Goal: Task Accomplishment & Management: Manage account settings

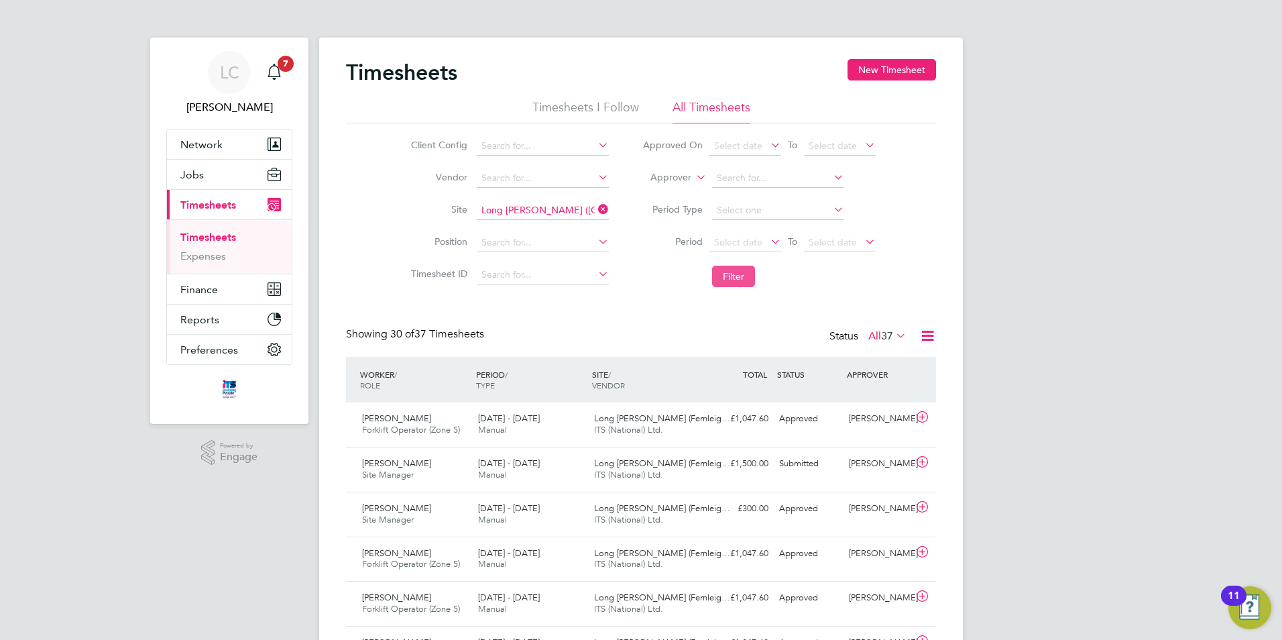
click at [740, 272] on button "Filter" at bounding box center [733, 276] width 43 height 21
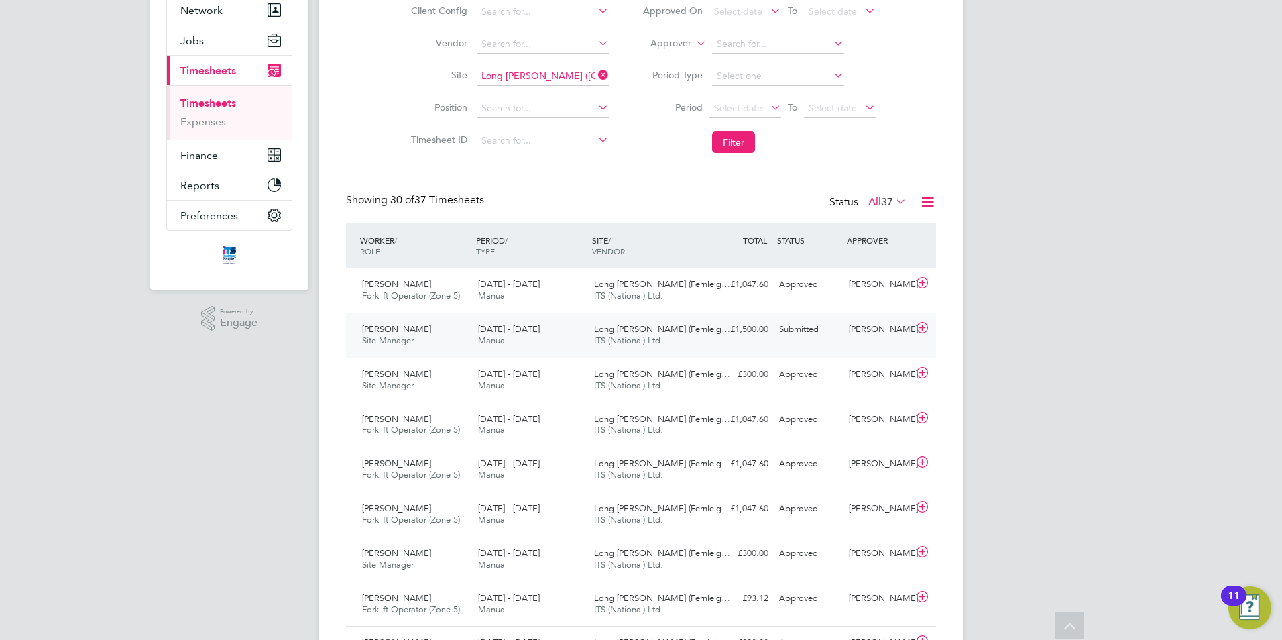
click at [924, 329] on icon at bounding box center [922, 328] width 17 height 11
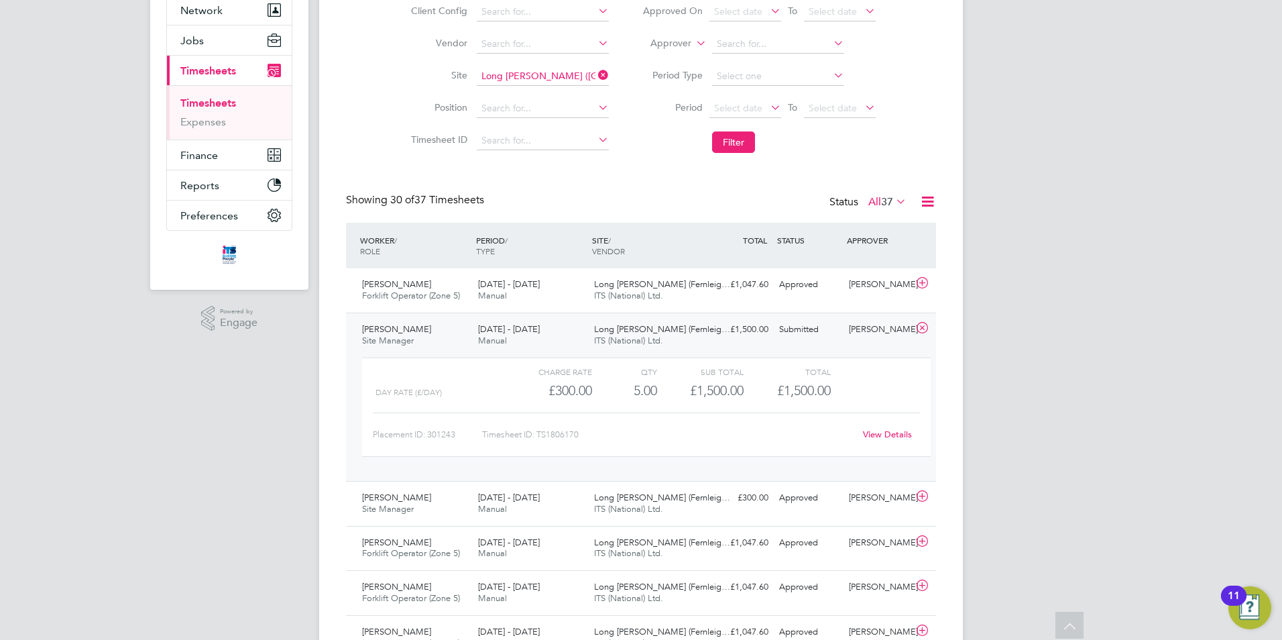
click at [889, 433] on link "View Details" at bounding box center [887, 434] width 49 height 11
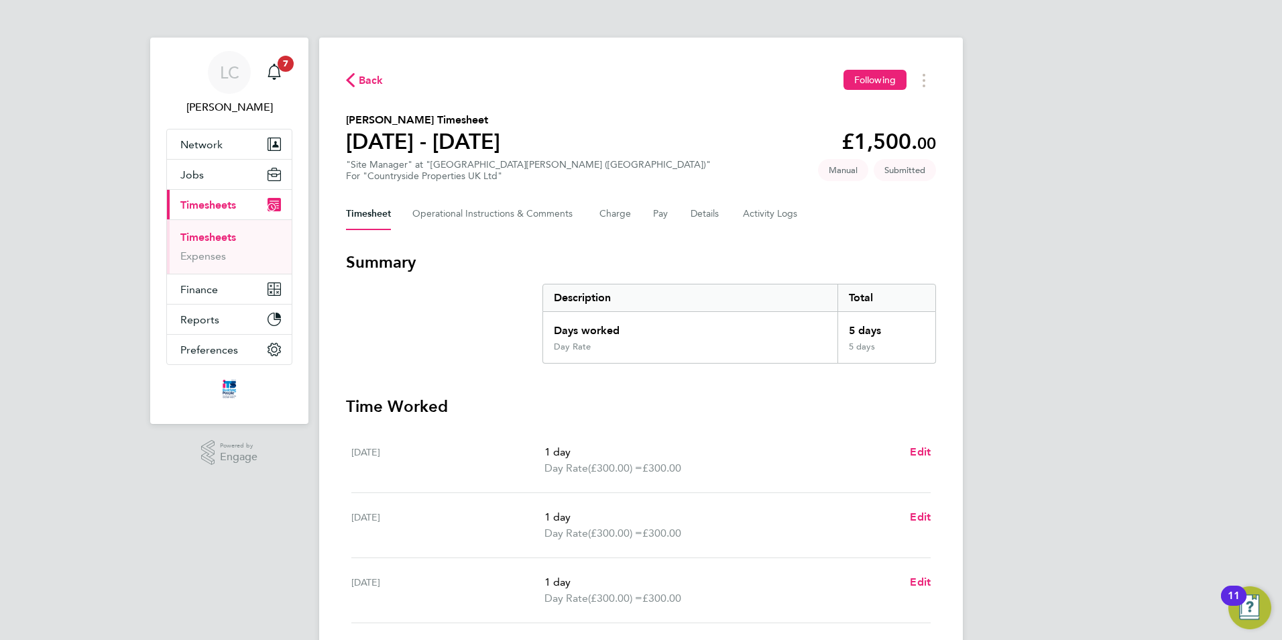
click at [688, 217] on div "Timesheet Operational Instructions & Comments Charge Pay Details Activity Logs" at bounding box center [641, 214] width 590 height 32
click at [698, 215] on button "Details" at bounding box center [706, 214] width 31 height 32
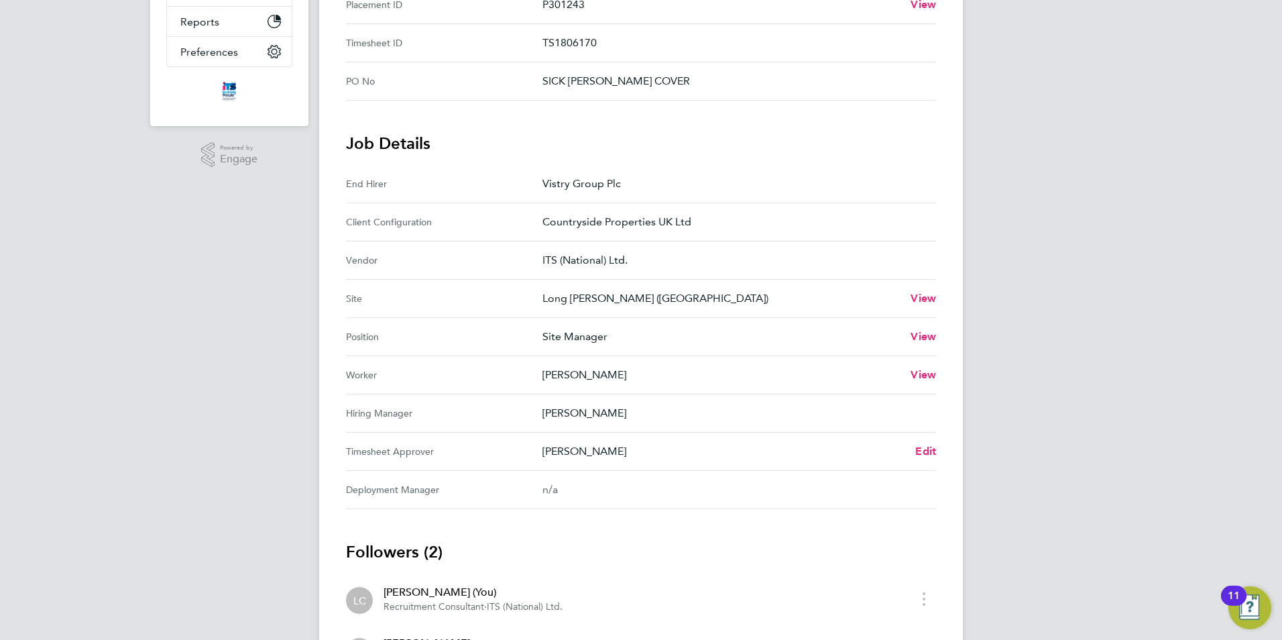
scroll to position [402, 0]
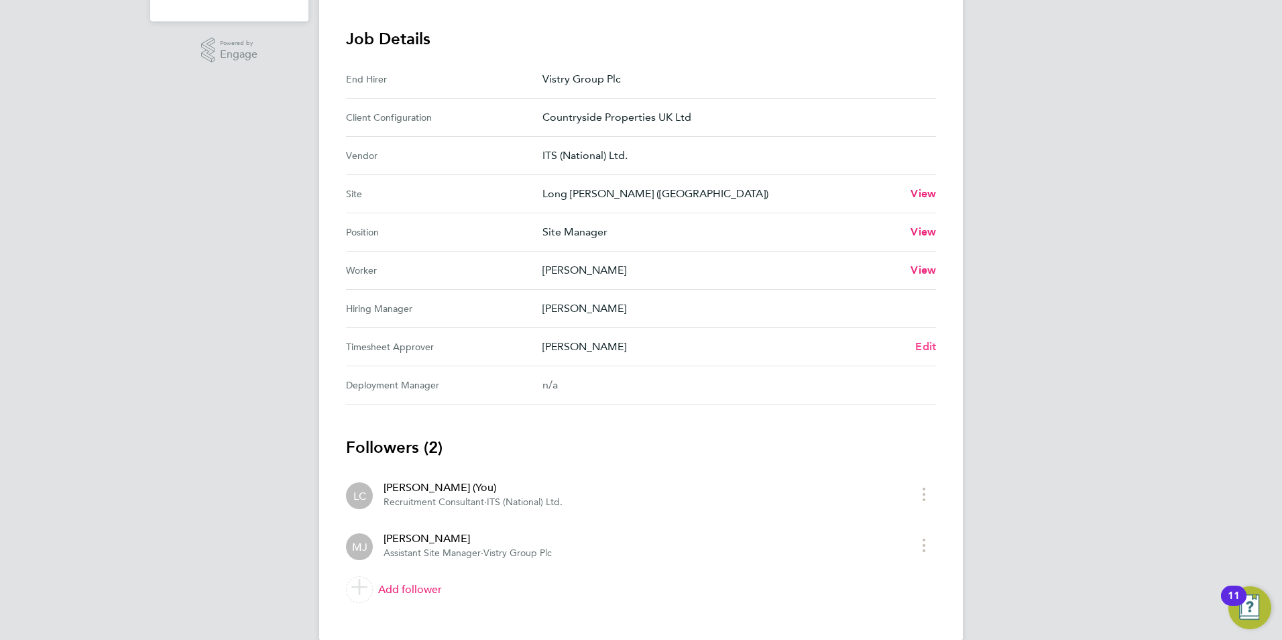
click at [926, 345] on span "Edit" at bounding box center [926, 346] width 21 height 13
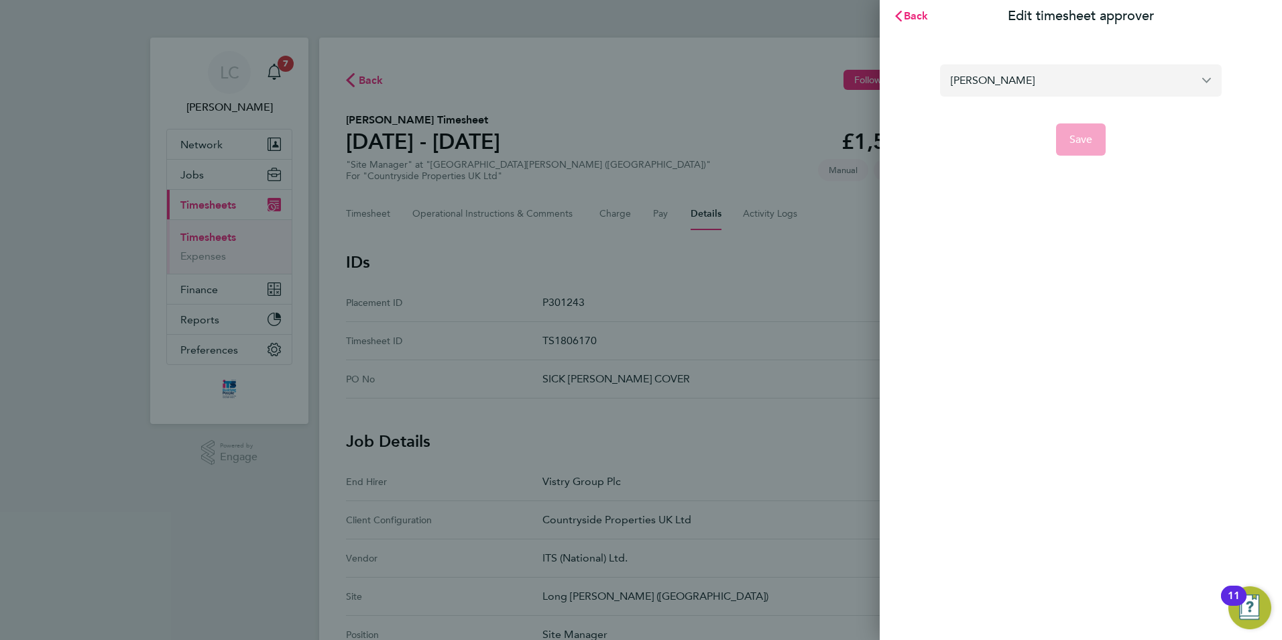
click at [1011, 89] on input "[PERSON_NAME]" at bounding box center [1081, 80] width 282 height 32
drag, startPoint x: 1032, startPoint y: 84, endPoint x: 855, endPoint y: 70, distance: 177.6
click at [855, 70] on div "Back Edit timesheet approver [PERSON_NAME] No results found Save" at bounding box center [641, 320] width 1282 height 640
type input "l"
click at [1156, 89] on input "text" at bounding box center [1081, 80] width 282 height 32
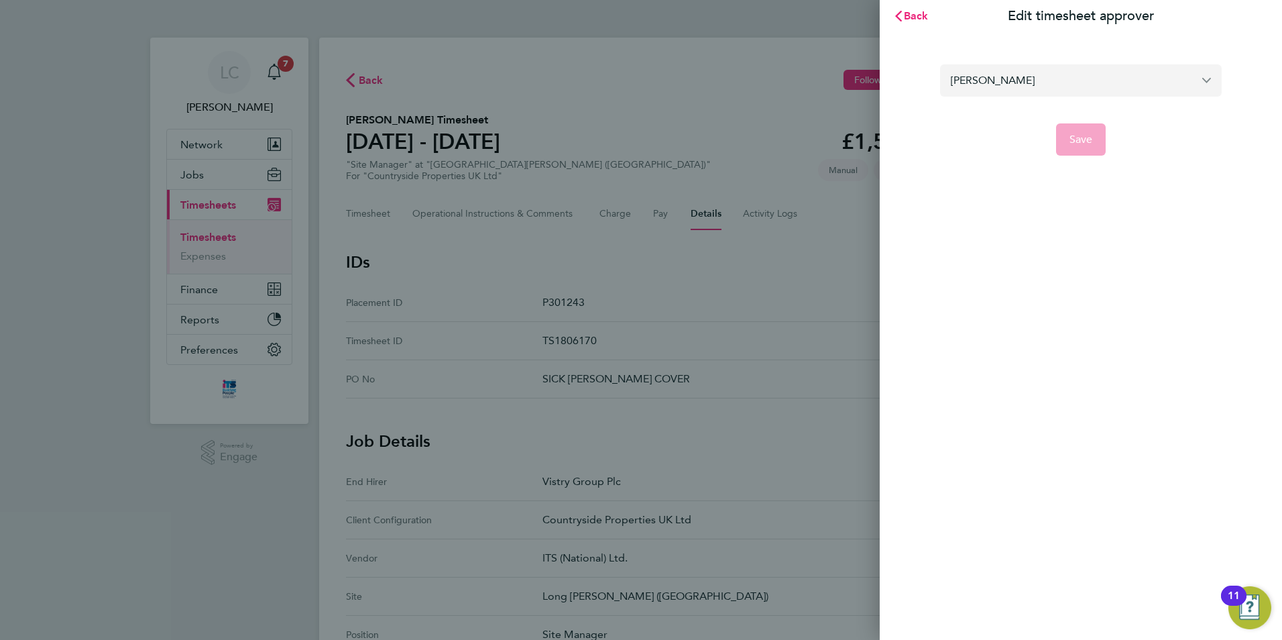
type input "[PERSON_NAME]"
click at [1187, 79] on input "[PERSON_NAME]" at bounding box center [1081, 80] width 282 height 32
click at [1211, 82] on input "[PERSON_NAME]" at bounding box center [1081, 80] width 282 height 32
click at [1209, 81] on input "[PERSON_NAME]" at bounding box center [1081, 80] width 282 height 32
drag, startPoint x: 1029, startPoint y: 85, endPoint x: 778, endPoint y: 93, distance: 251.0
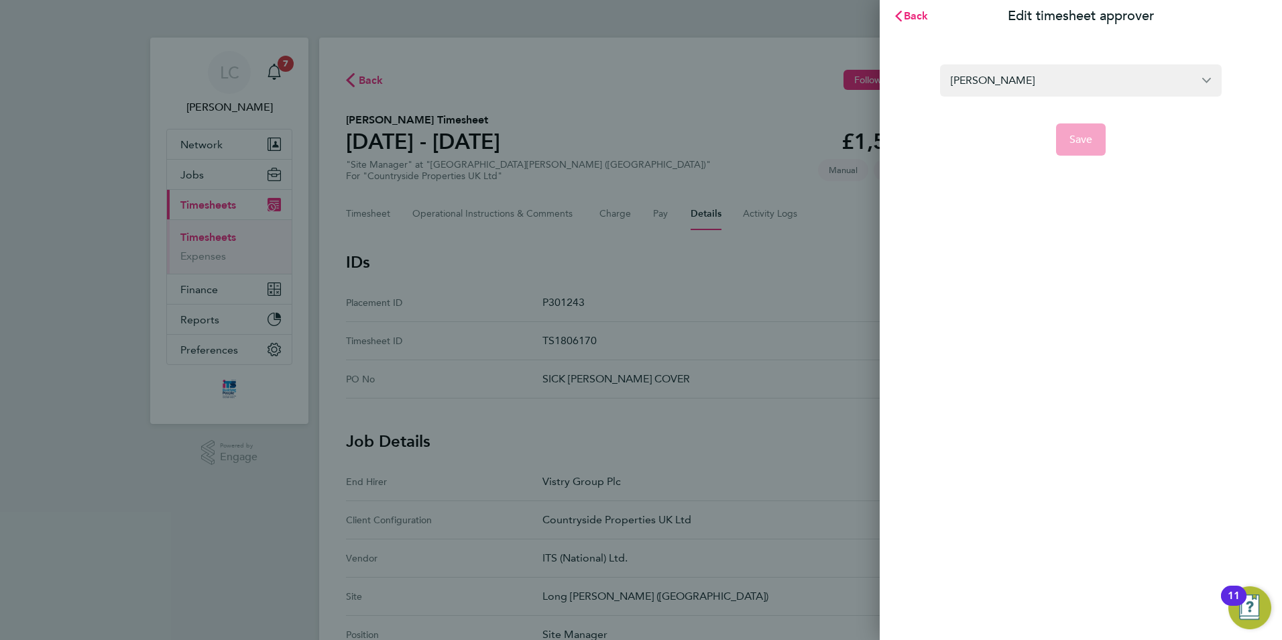
click at [778, 93] on div "Back Edit timesheet approver [PERSON_NAME] Save" at bounding box center [641, 320] width 1282 height 640
type input "seb"
click at [914, 15] on span "Back" at bounding box center [916, 15] width 25 height 13
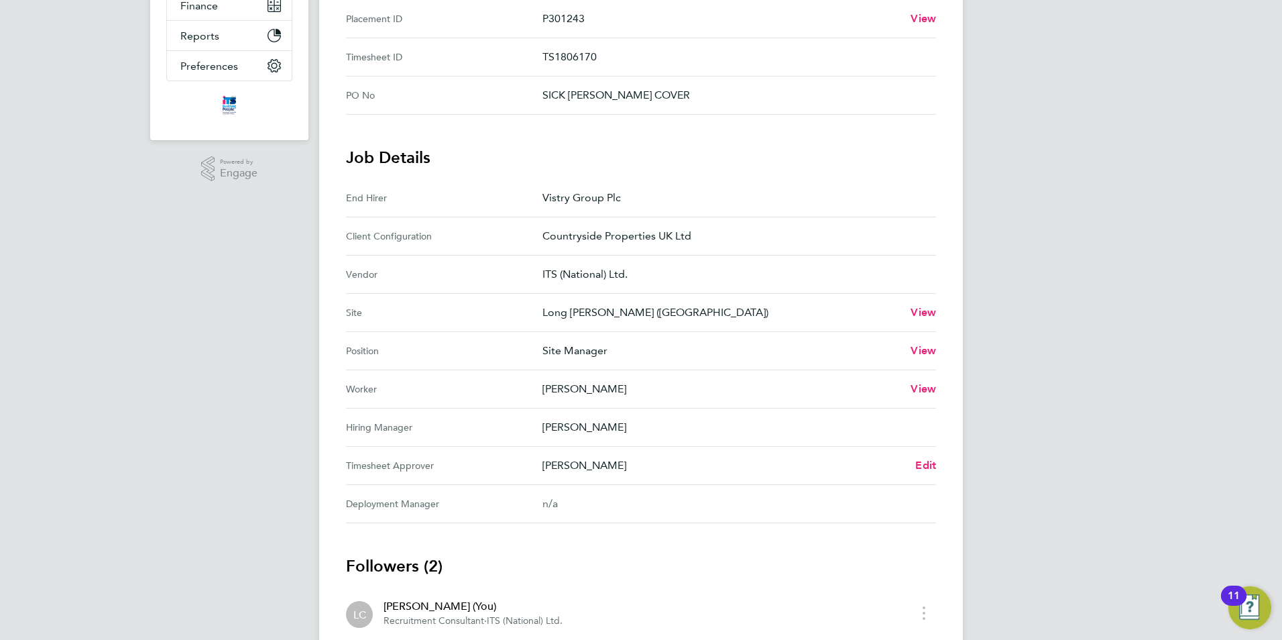
scroll to position [335, 0]
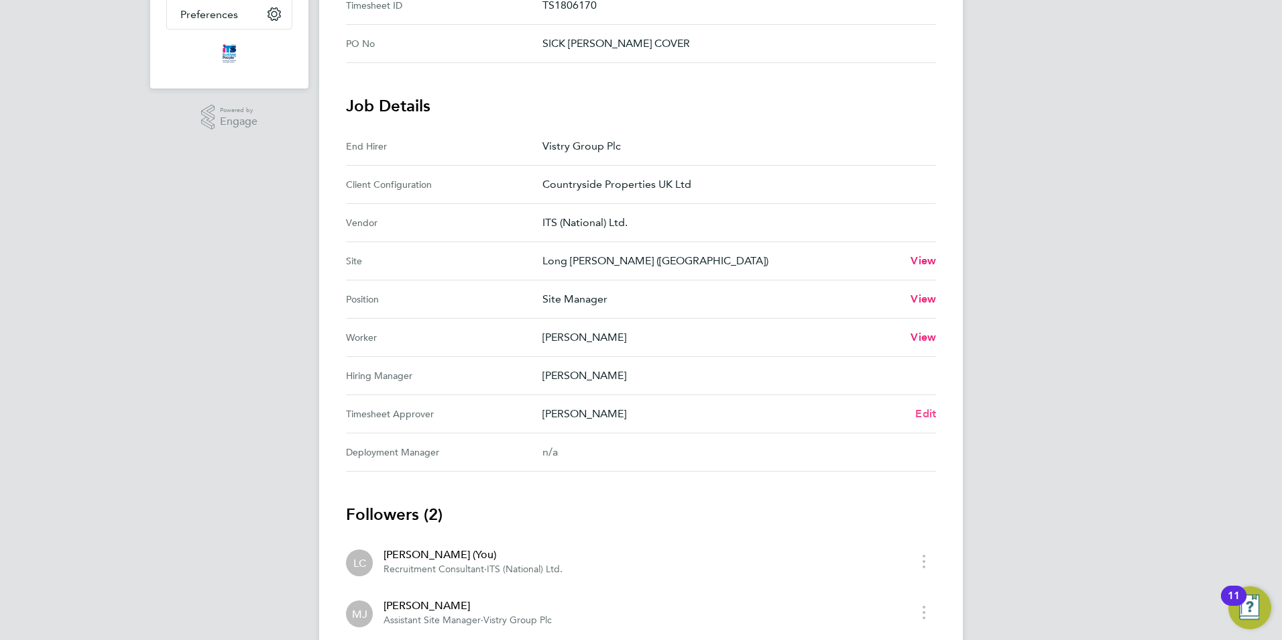
click at [930, 410] on span "Edit" at bounding box center [926, 413] width 21 height 13
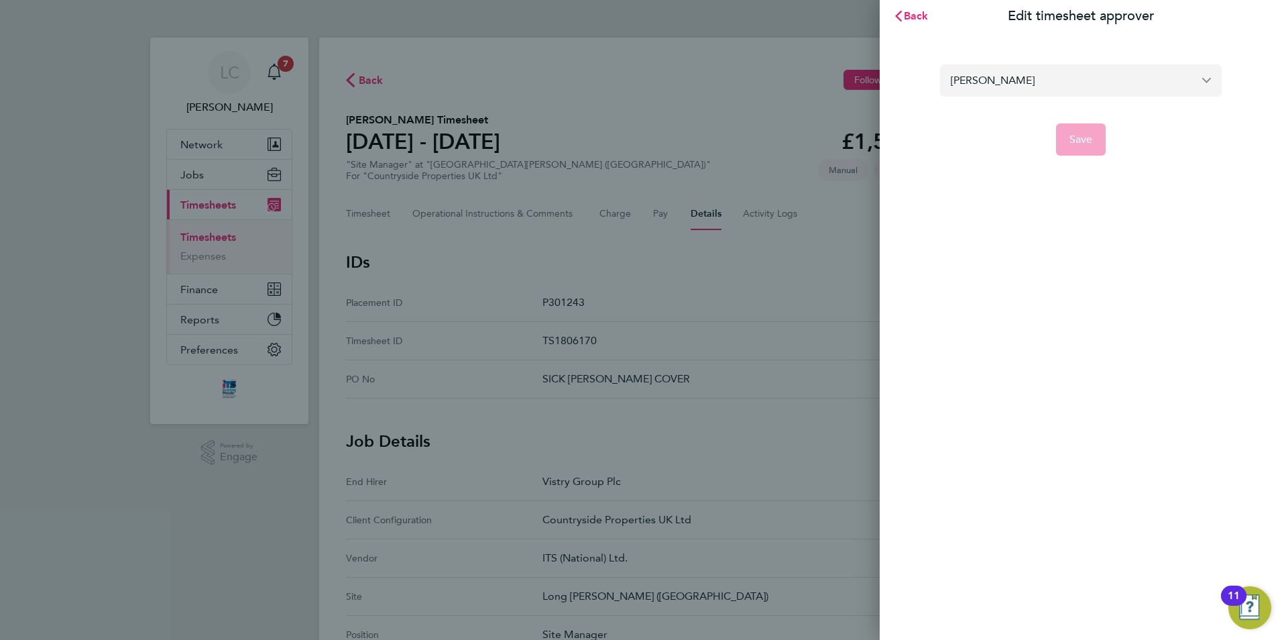
click at [1044, 80] on input "[PERSON_NAME]" at bounding box center [1081, 80] width 282 height 32
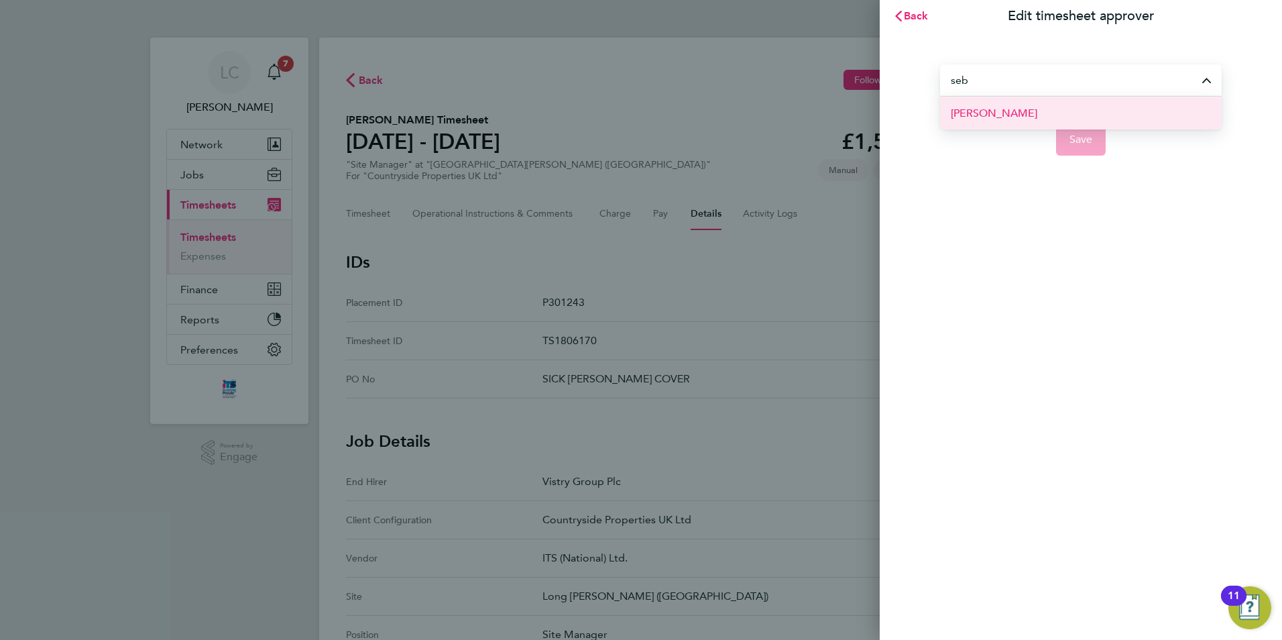
click at [1052, 119] on li "[PERSON_NAME]" at bounding box center [1081, 113] width 282 height 33
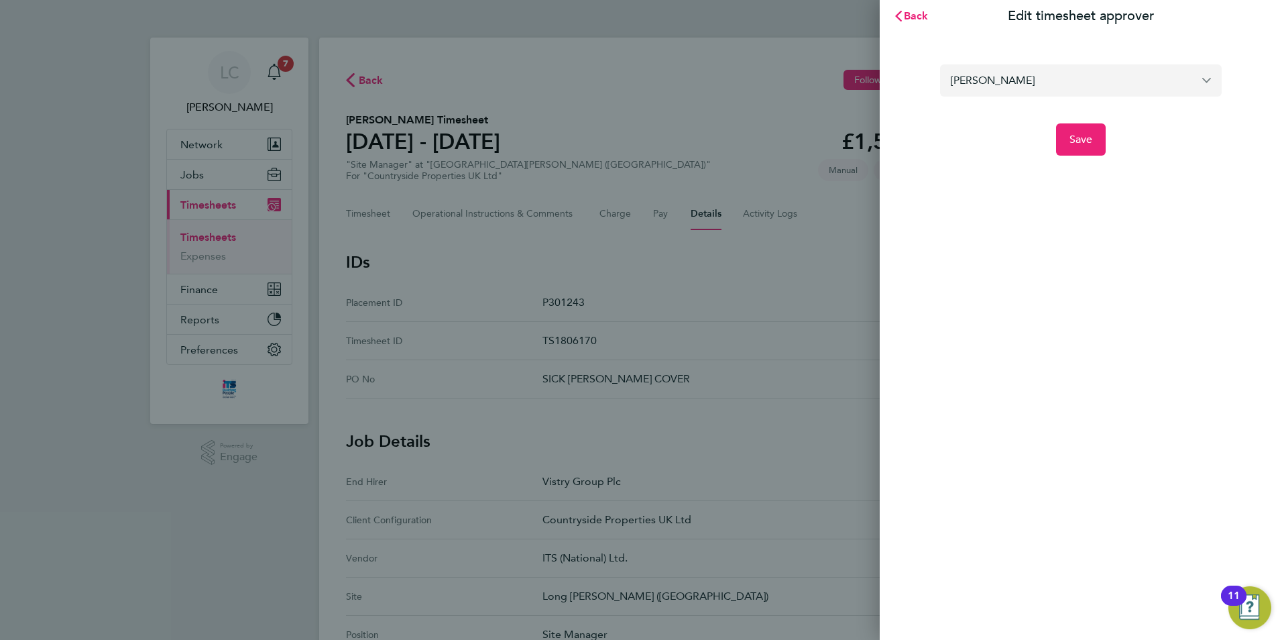
click at [1123, 90] on input "[PERSON_NAME]" at bounding box center [1081, 80] width 282 height 32
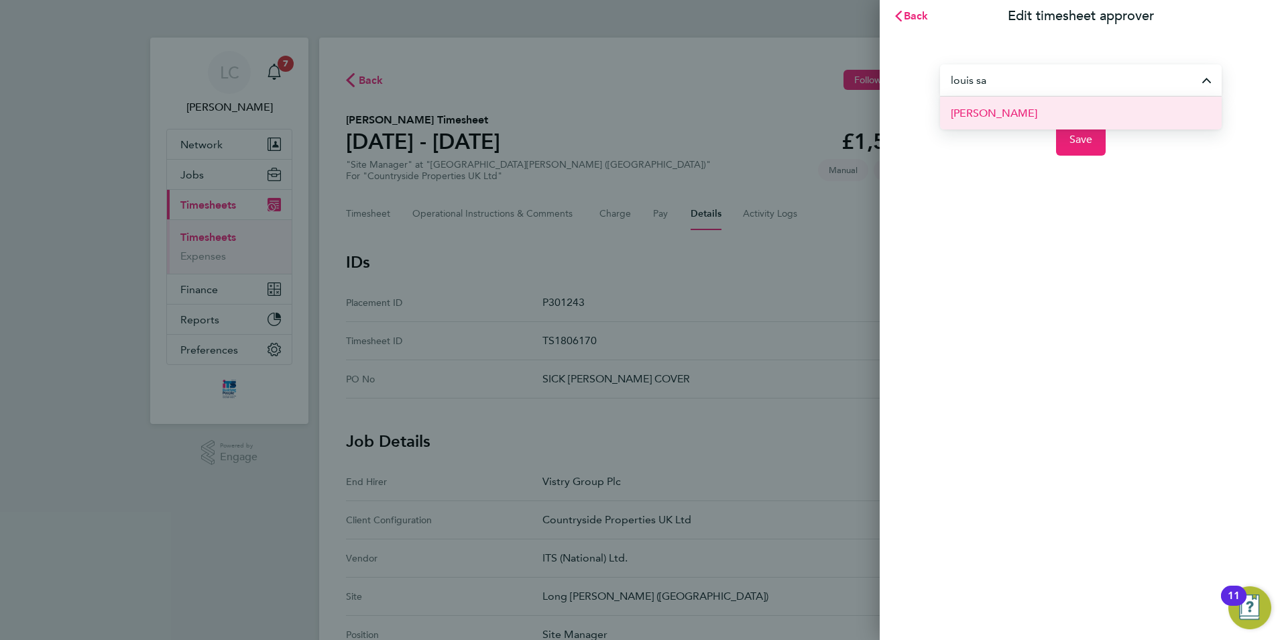
click at [1121, 106] on li "[PERSON_NAME]" at bounding box center [1081, 113] width 282 height 33
type input "[PERSON_NAME]"
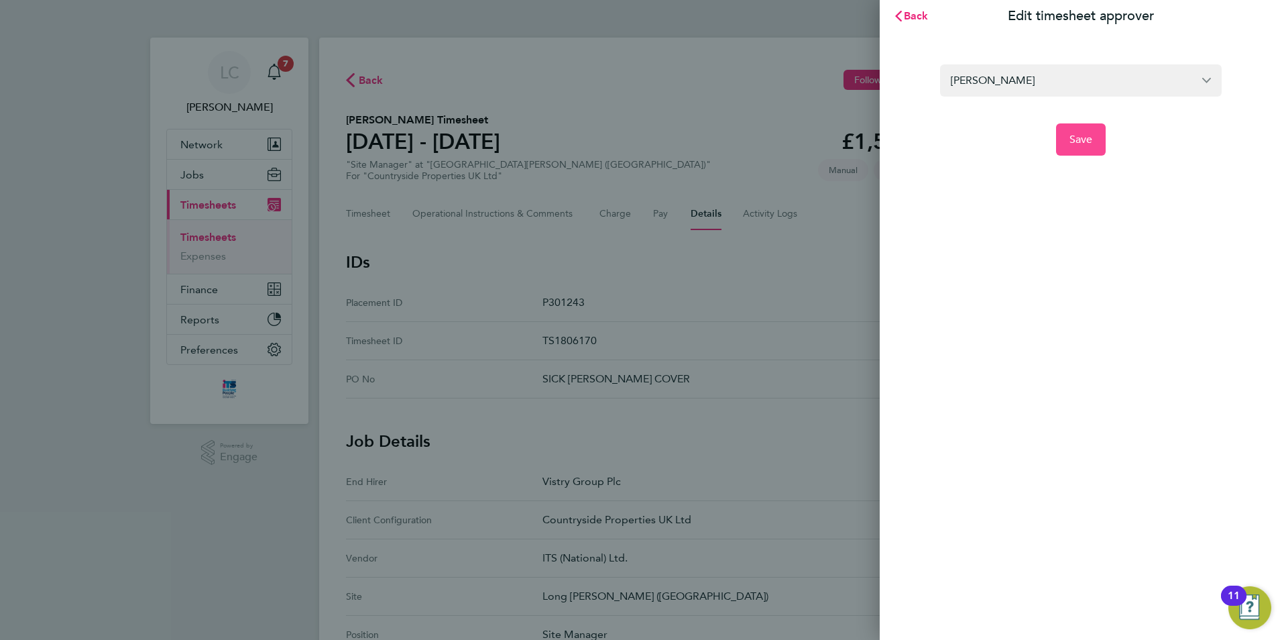
click at [1093, 147] on button "Save" at bounding box center [1081, 139] width 50 height 32
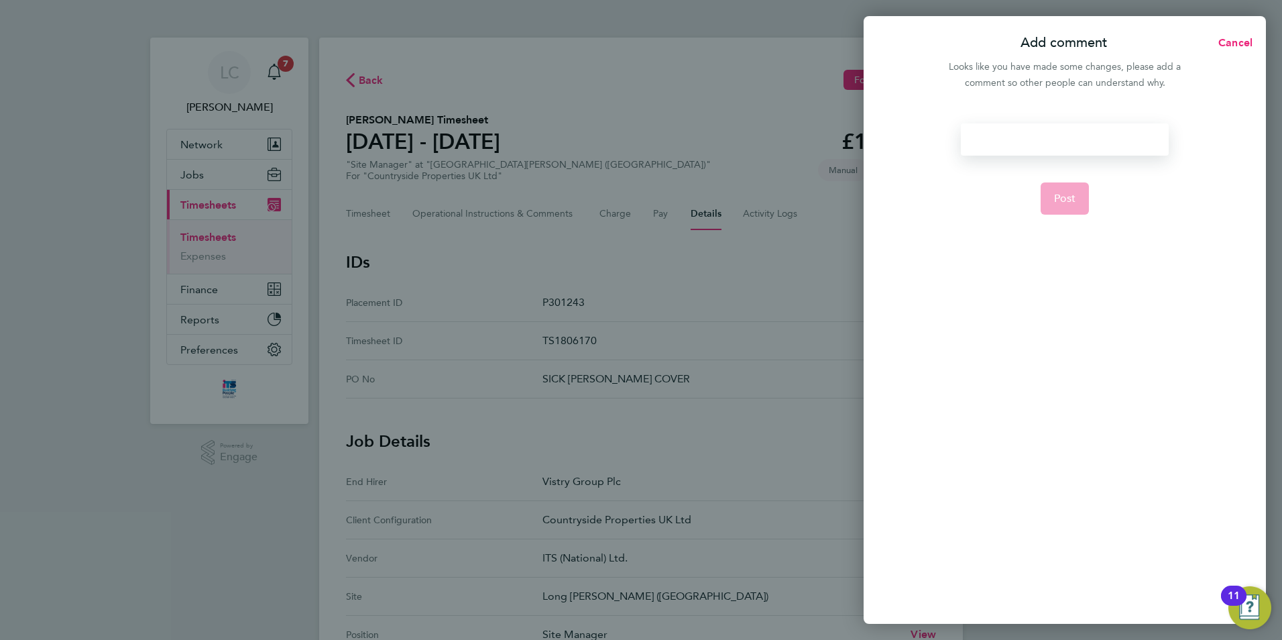
click at [1079, 142] on div at bounding box center [1064, 139] width 207 height 32
click at [1107, 140] on div at bounding box center [1064, 139] width 207 height 32
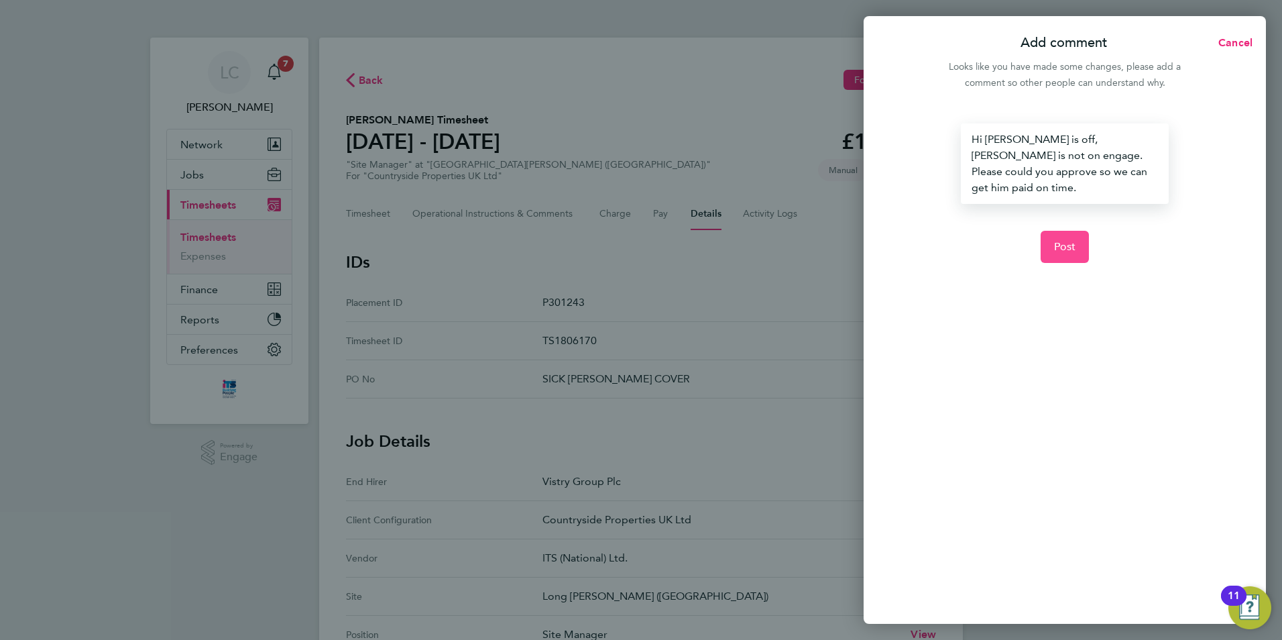
click at [1070, 240] on span "Post" at bounding box center [1065, 246] width 22 height 13
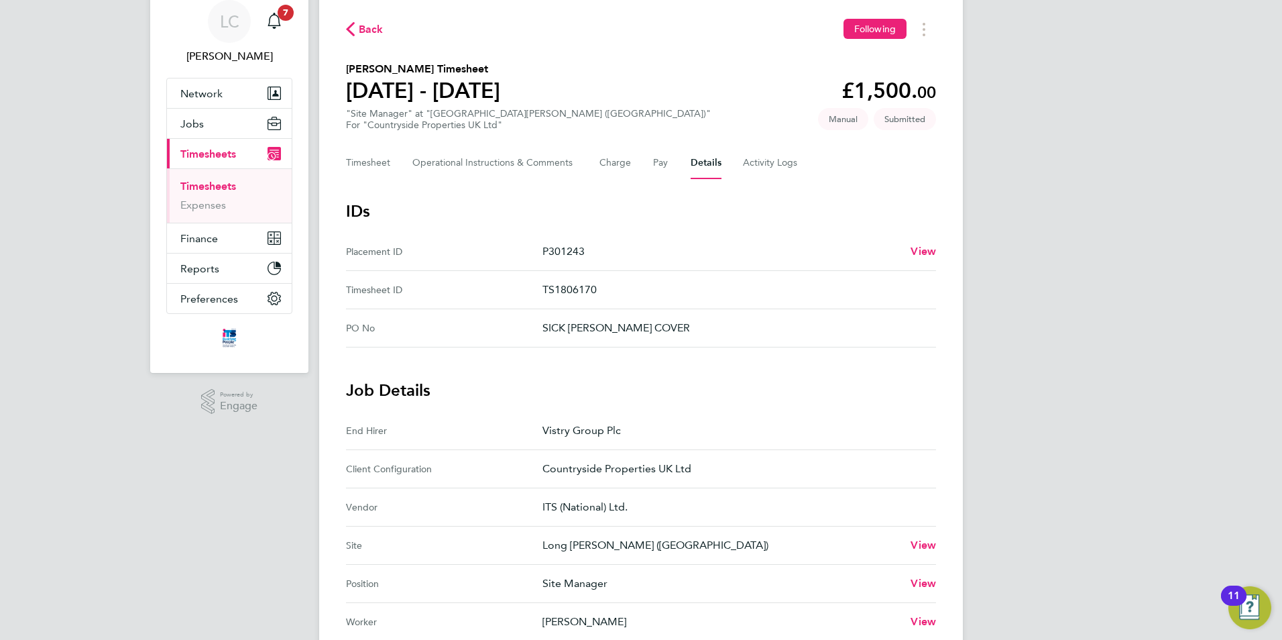
scroll to position [22, 0]
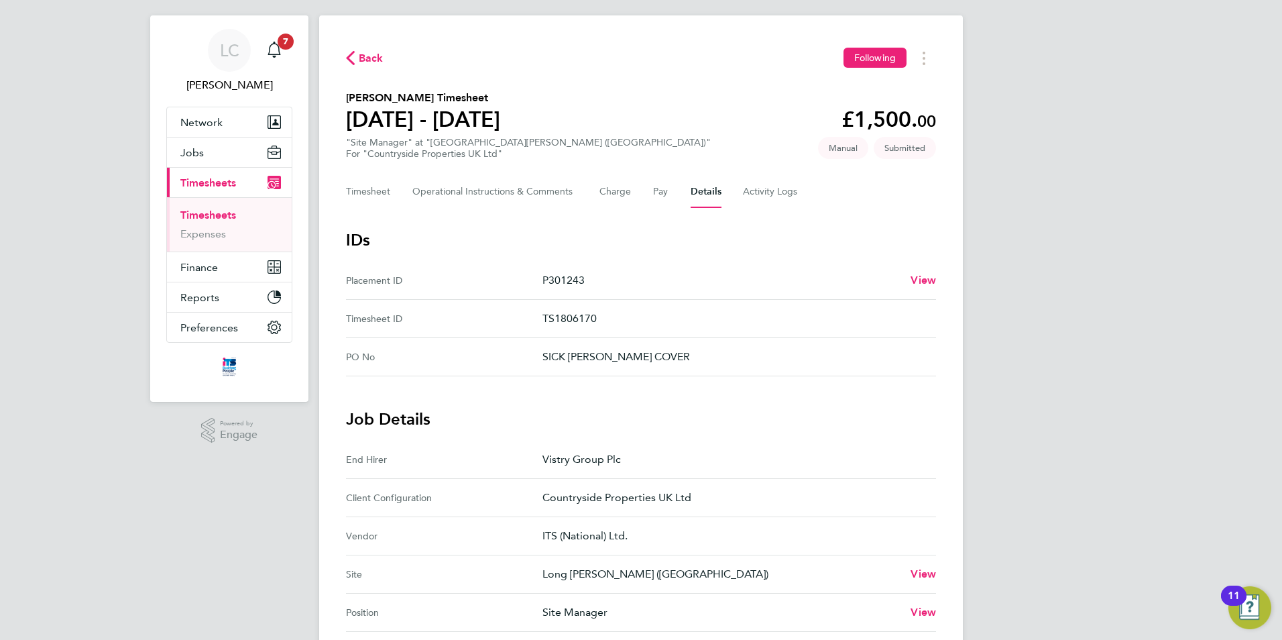
click at [376, 50] on button "Back" at bounding box center [365, 58] width 38 height 17
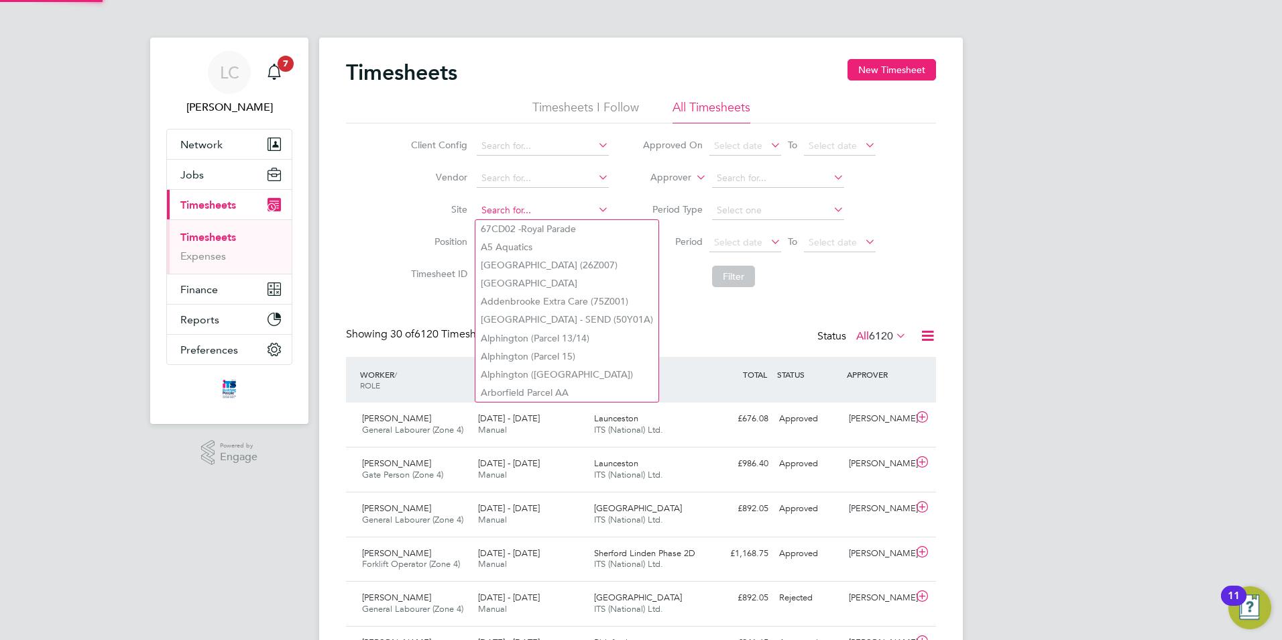
click at [561, 211] on input at bounding box center [543, 210] width 132 height 19
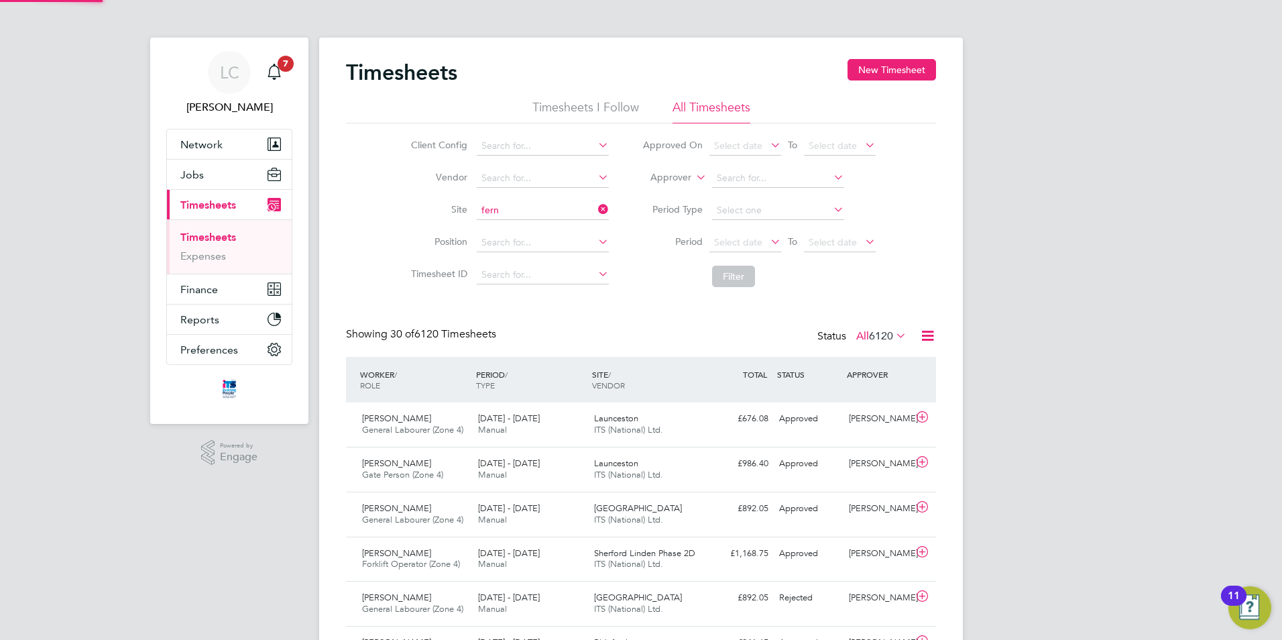
click at [537, 224] on li "Long [PERSON_NAME] ( [PERSON_NAME][GEOGRAPHIC_DATA])" at bounding box center [584, 229] width 217 height 18
type input "Long [PERSON_NAME] ([GEOGRAPHIC_DATA])"
click at [745, 275] on button "Filter" at bounding box center [733, 276] width 43 height 21
click at [734, 266] on button "Filter" at bounding box center [733, 276] width 43 height 21
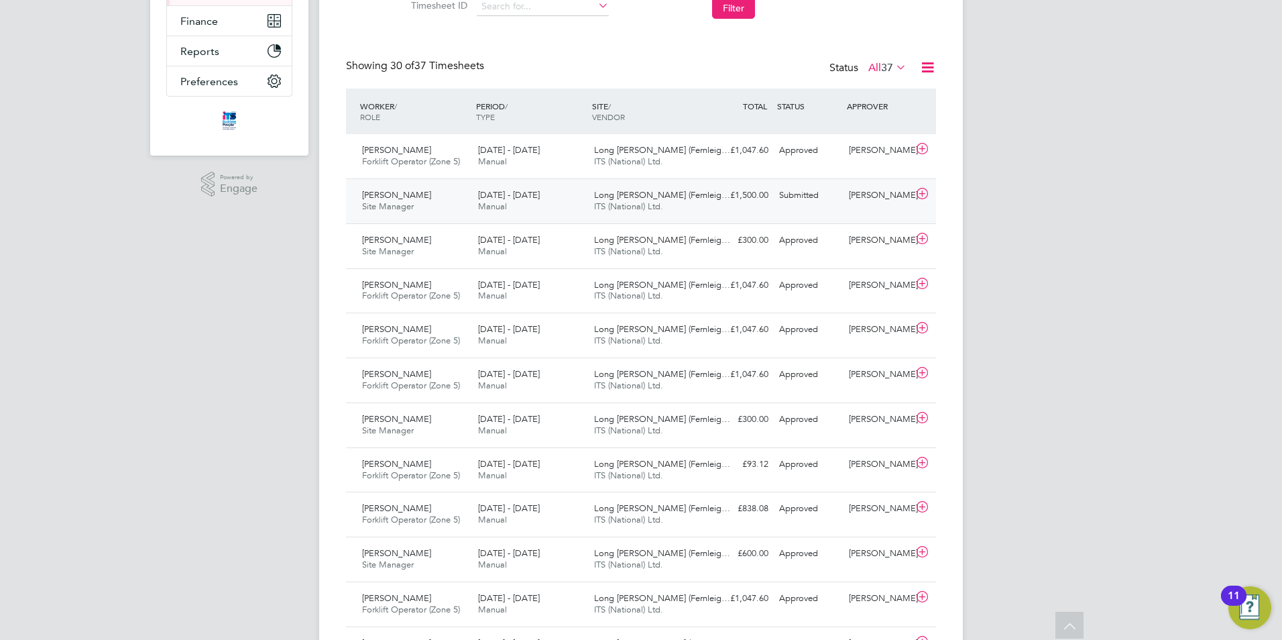
click at [920, 190] on icon at bounding box center [922, 193] width 17 height 11
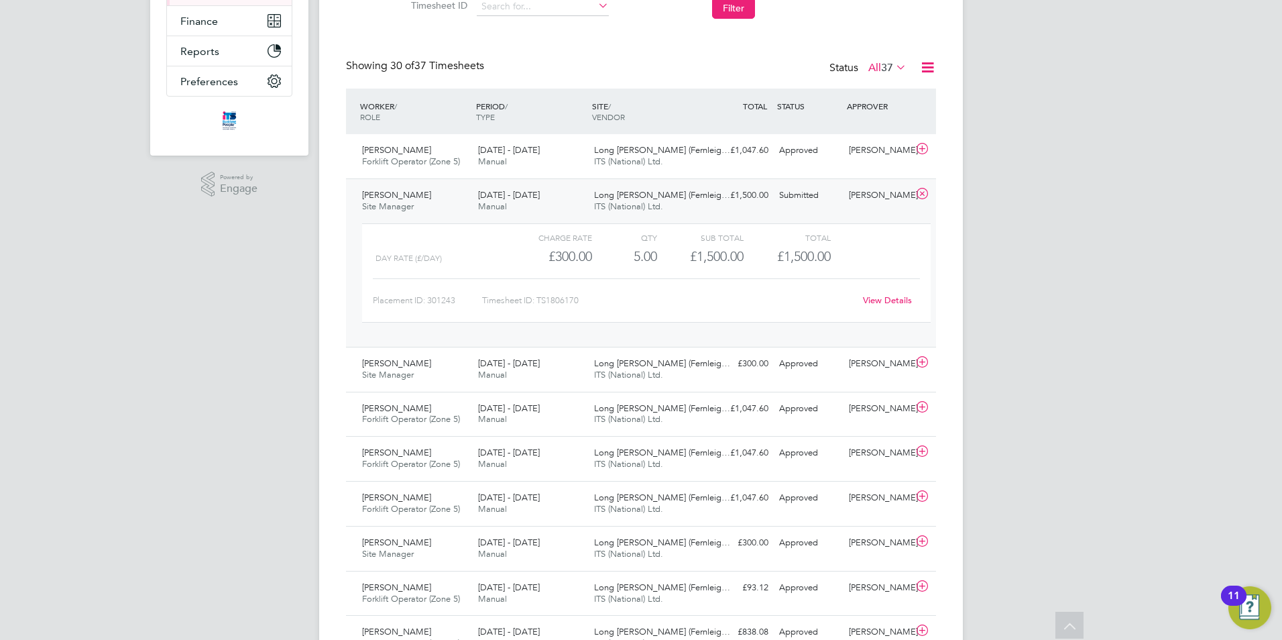
click at [921, 193] on icon at bounding box center [922, 193] width 17 height 11
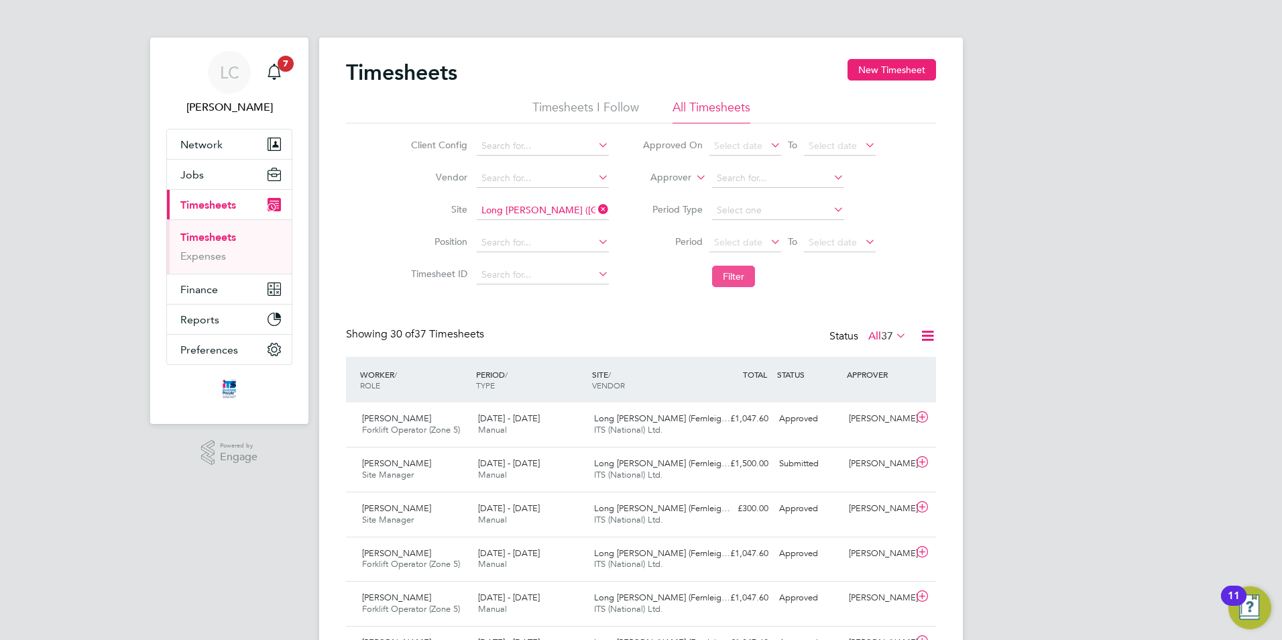
click at [745, 276] on button "Filter" at bounding box center [733, 276] width 43 height 21
